Goal: Use online tool/utility: Utilize a website feature to perform a specific function

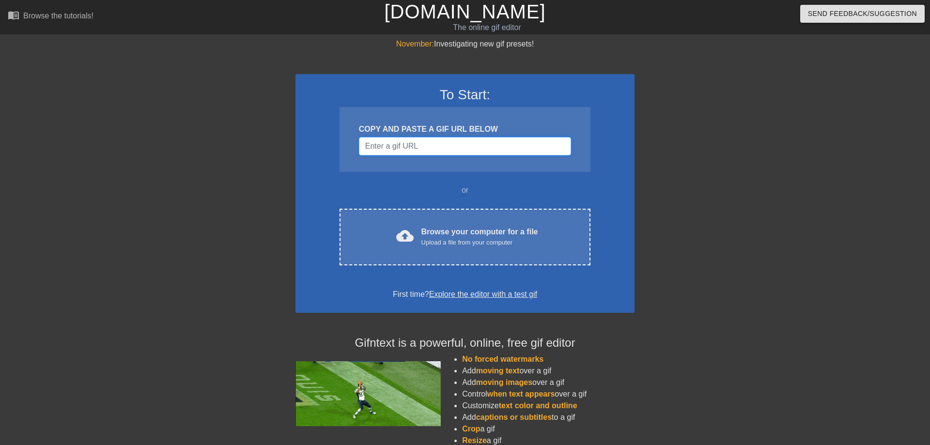
click at [432, 141] on input "Username" at bounding box center [465, 146] width 212 height 18
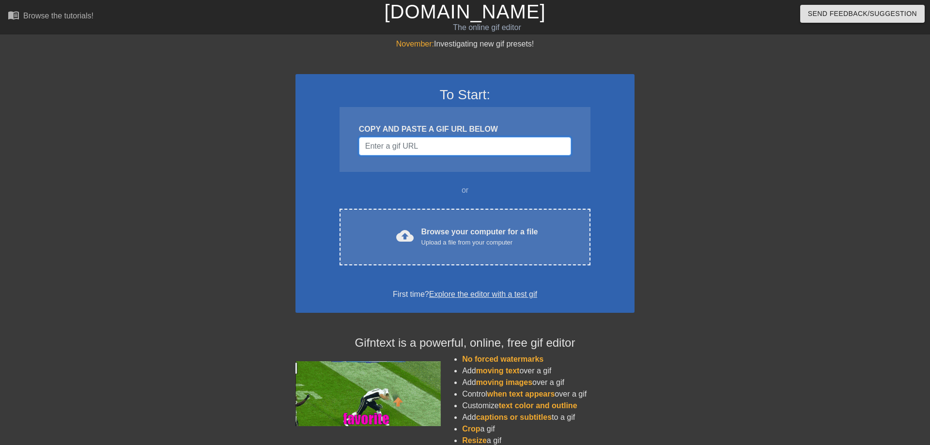
paste input "[URL][DOMAIN_NAME][DOMAIN_NAME]"
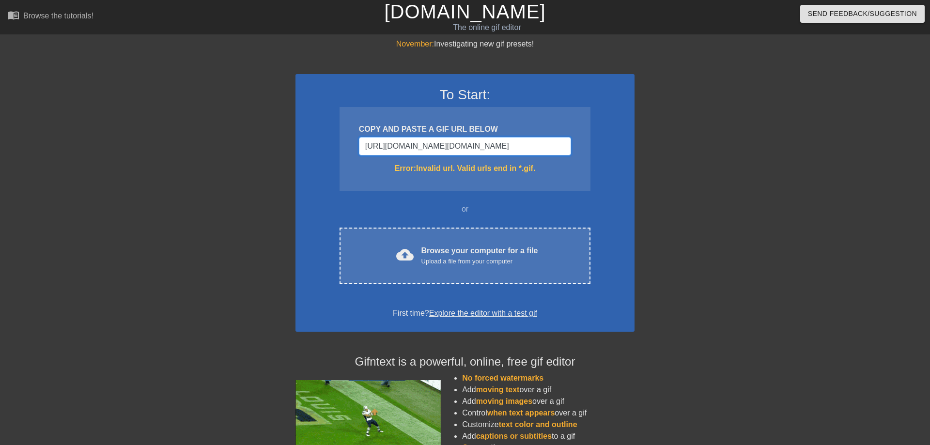
scroll to position [0, 366]
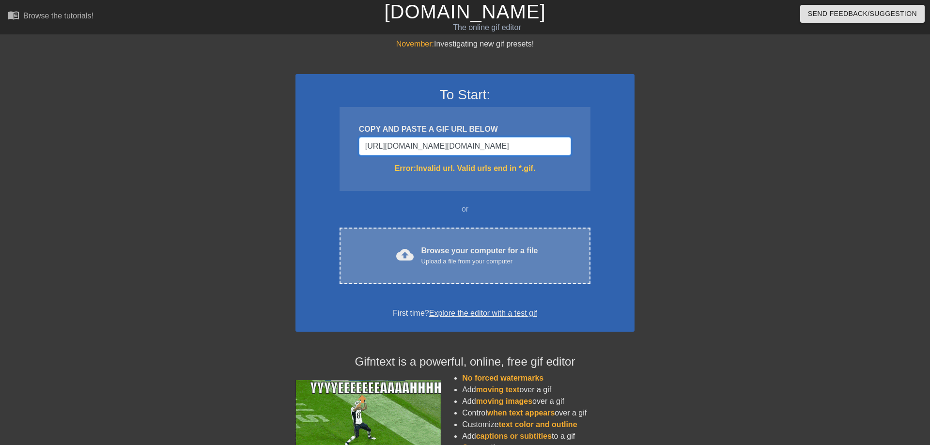
type input "[URL][DOMAIN_NAME][DOMAIN_NAME]"
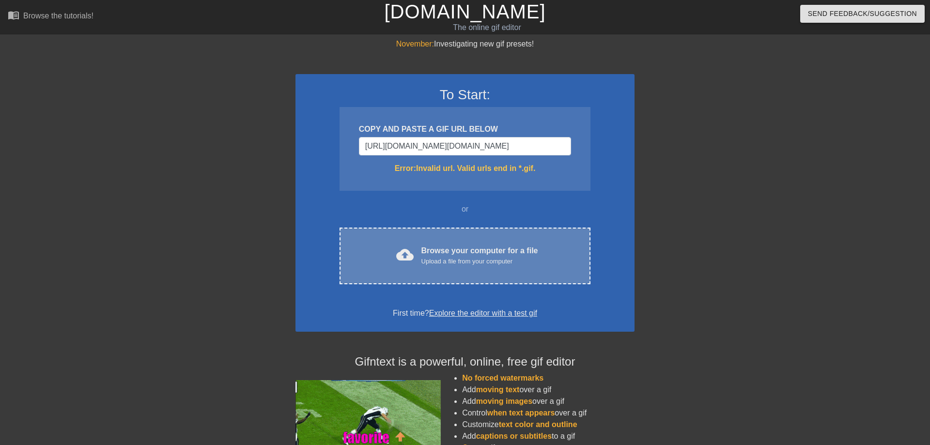
click at [460, 238] on div "cloud_upload Browse your computer for a file Upload a file from your computer C…" at bounding box center [465, 256] width 251 height 57
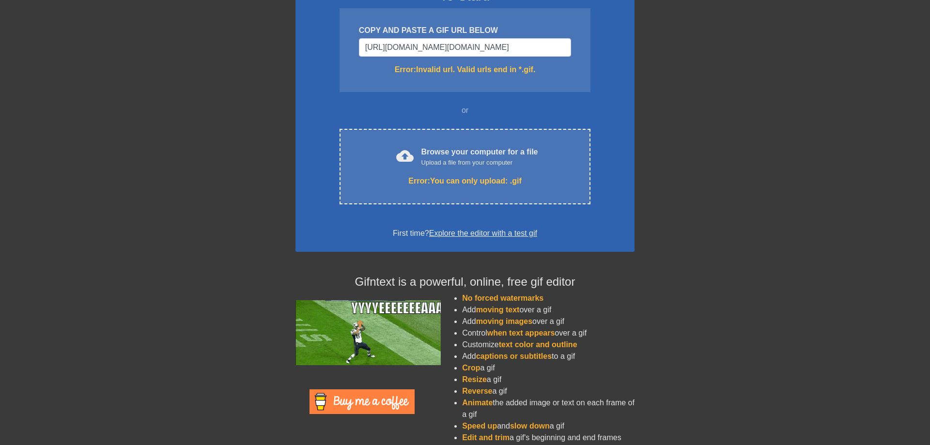
scroll to position [0, 0]
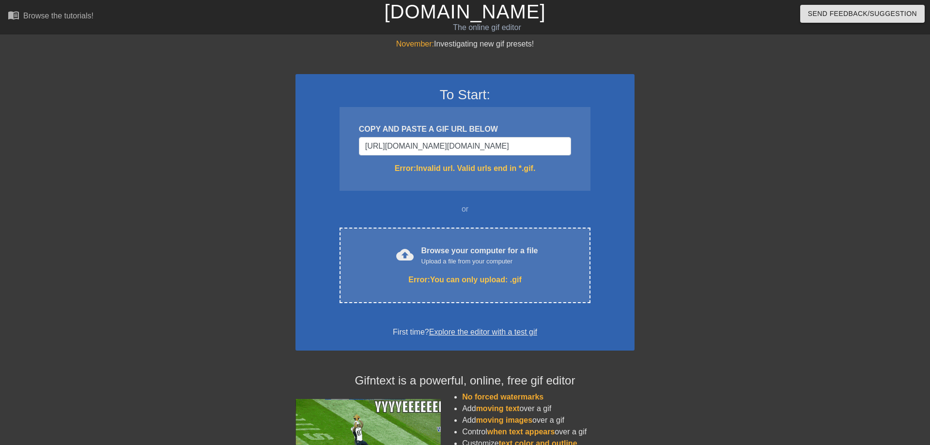
click at [491, 334] on link "Explore the editor with a test gif" at bounding box center [483, 332] width 108 height 8
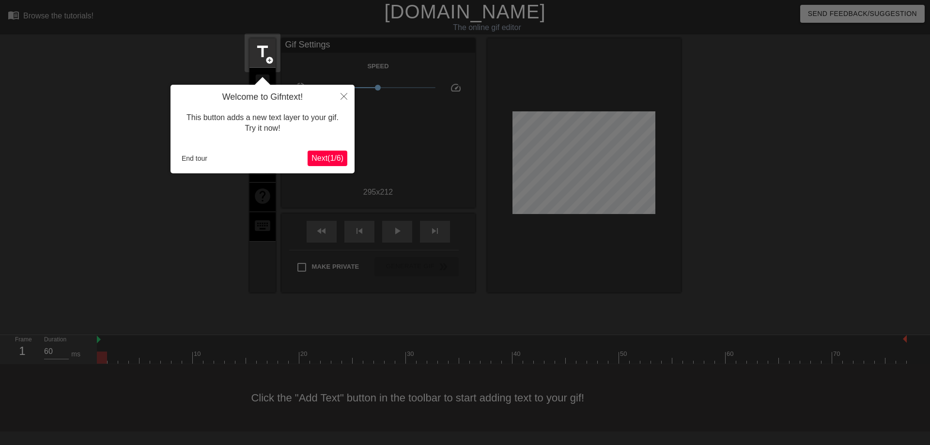
click at [416, 146] on div at bounding box center [465, 222] width 930 height 445
click at [340, 160] on span "Next ( 1 / 6 )" at bounding box center [328, 158] width 32 height 8
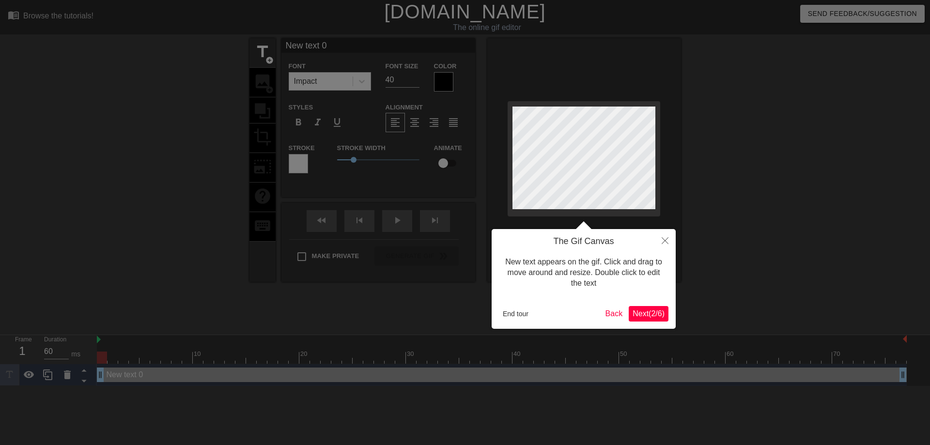
click at [340, 160] on div at bounding box center [465, 222] width 930 height 445
click at [661, 310] on span "Next ( 2 / 6 )" at bounding box center [649, 314] width 32 height 8
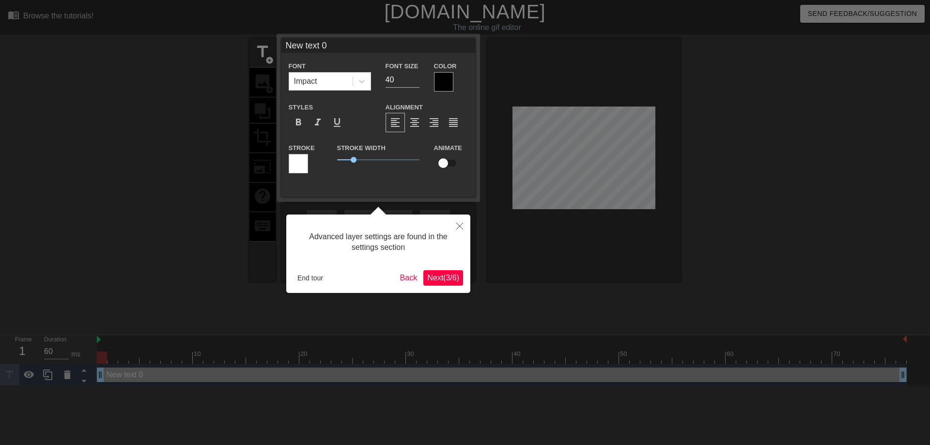
click at [452, 282] on span "Next ( 3 / 6 )" at bounding box center [443, 278] width 32 height 8
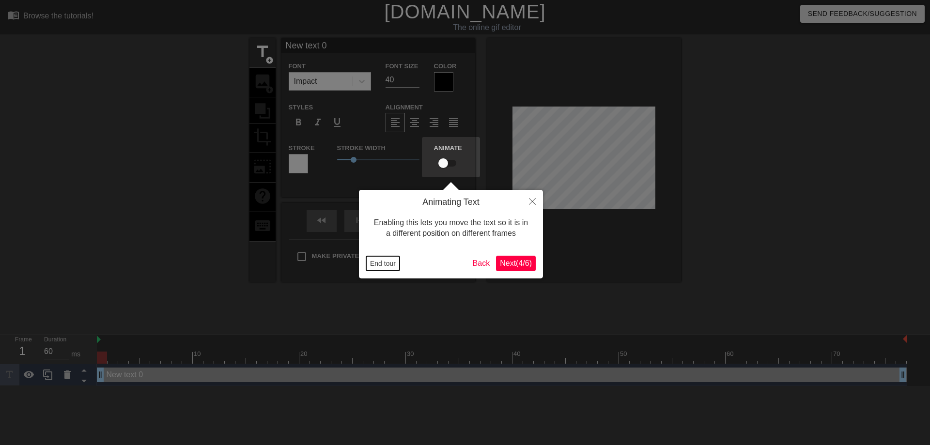
click at [389, 261] on button "End tour" at bounding box center [382, 263] width 33 height 15
